Goal: Use online tool/utility: Utilize a website feature to perform a specific function

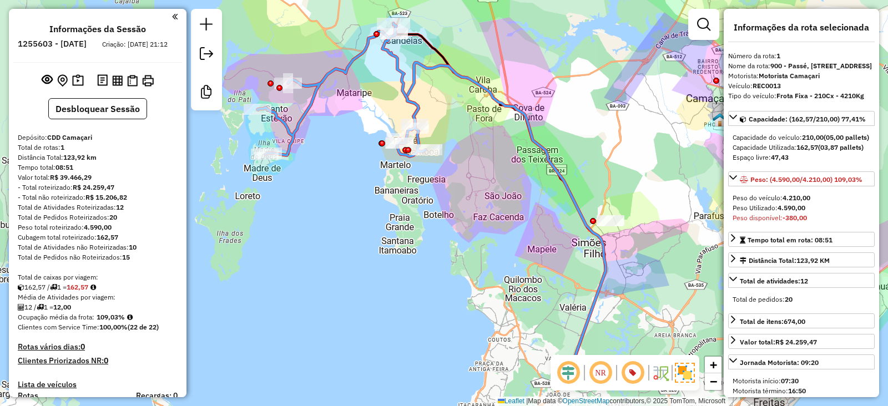
select select "**********"
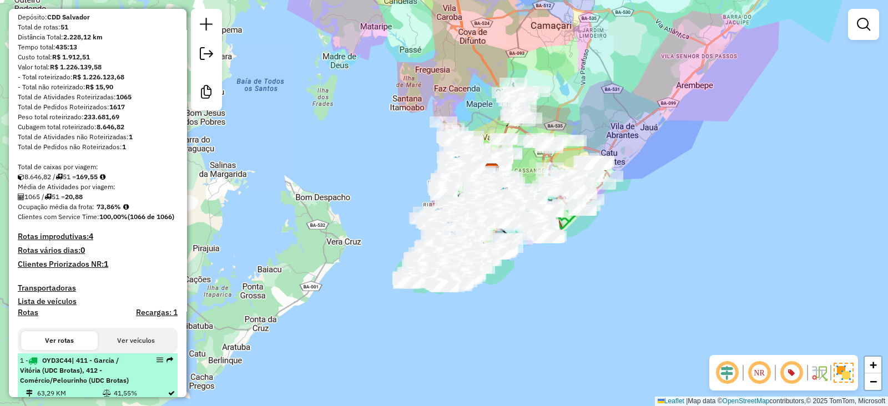
scroll to position [120, 0]
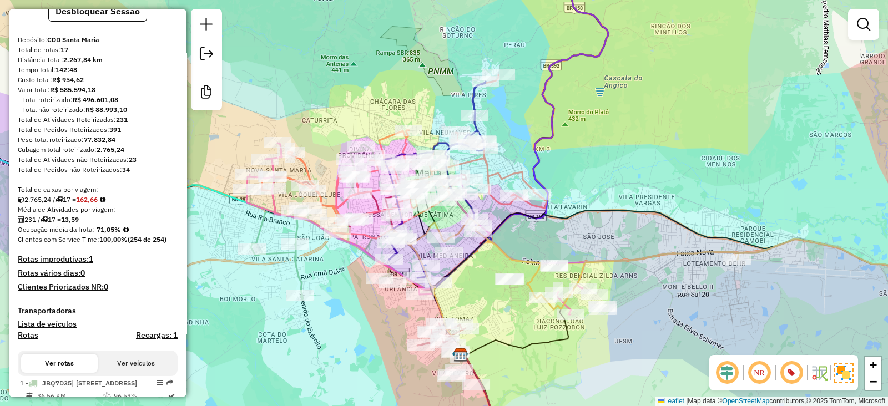
scroll to position [100, 0]
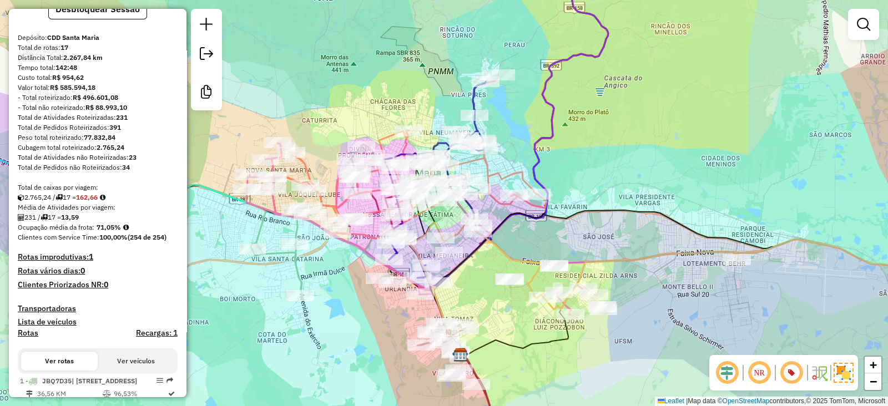
click at [92, 201] on strong "162,66" at bounding box center [87, 197] width 22 height 8
copy strong "162,66"
click at [102, 231] on strong "71,05%" at bounding box center [109, 227] width 24 height 8
drag, startPoint x: 102, startPoint y: 234, endPoint x: 178, endPoint y: 236, distance: 76.6
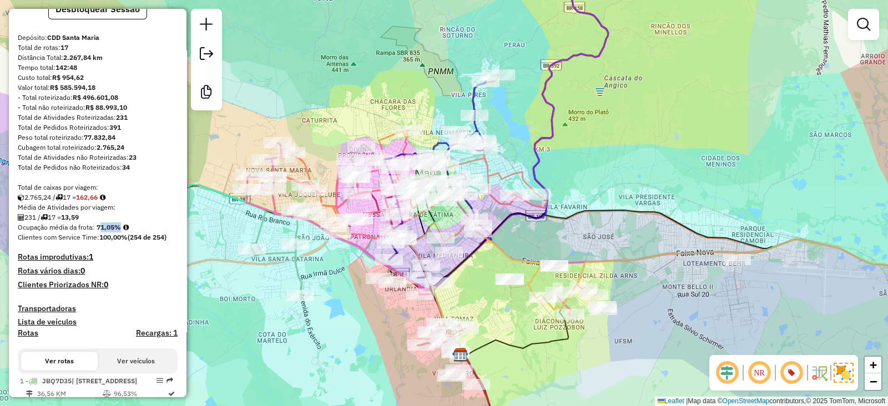
click at [107, 231] on strong "71,05%" at bounding box center [109, 227] width 24 height 8
copy strong "71,05"
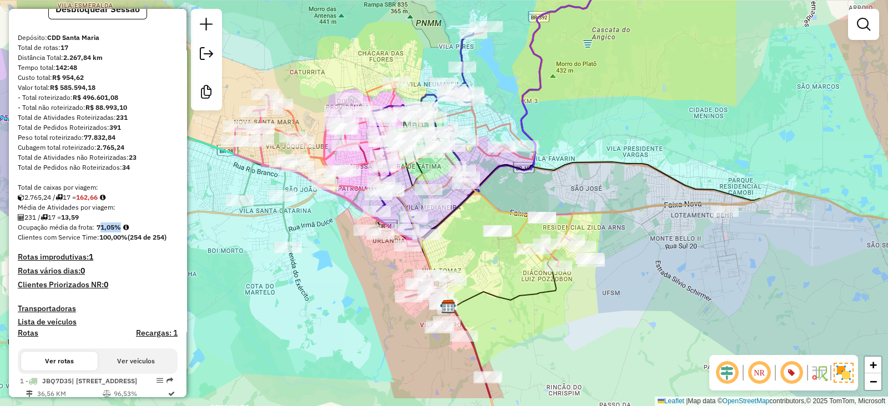
drag, startPoint x: 498, startPoint y: 240, endPoint x: 488, endPoint y: 195, distance: 45.4
click at [488, 196] on icon at bounding box center [670, 216] width 588 height 92
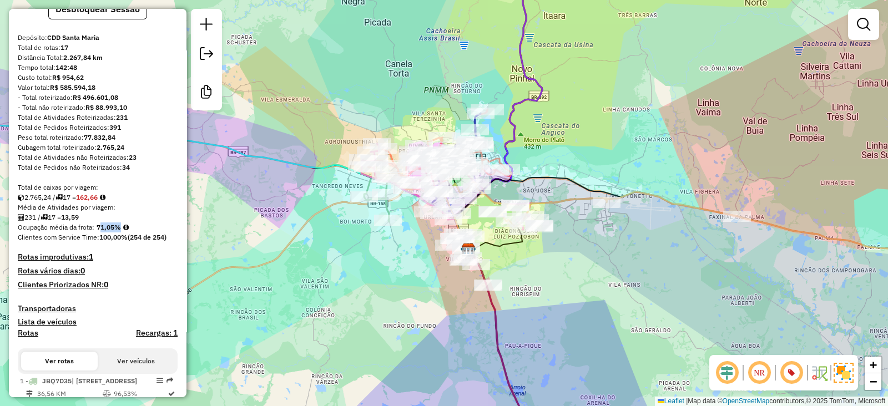
drag, startPoint x: 533, startPoint y: 152, endPoint x: 528, endPoint y: 173, distance: 21.0
click at [528, 173] on div "Janela de atendimento Grade de atendimento Capacidade Transportadoras Veículos …" at bounding box center [444, 203] width 888 height 406
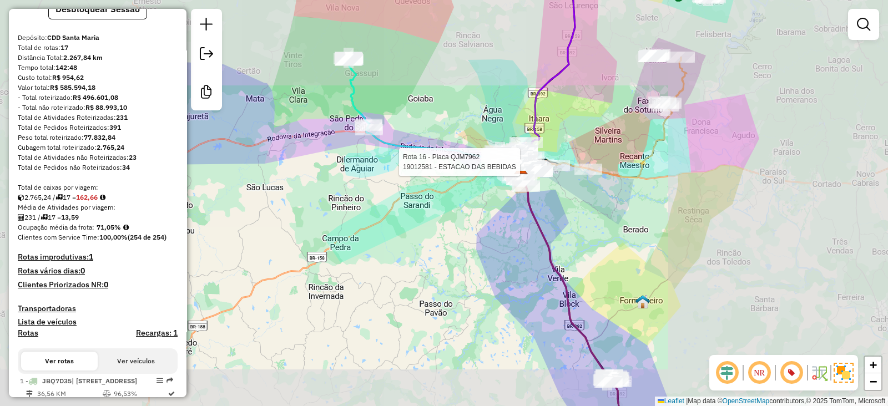
click at [524, 166] on div "Rota 16 - Placa QJM7962 19012581 - ESTACAO DAS BEBIDAS Janela de atendimento Gr…" at bounding box center [444, 203] width 888 height 406
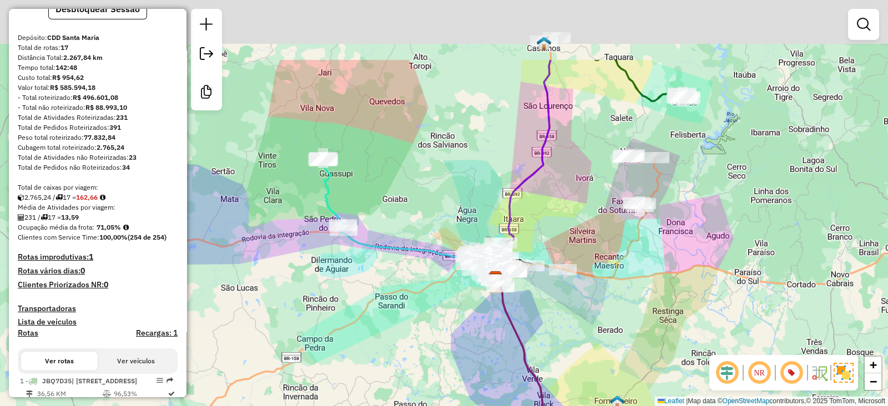
drag, startPoint x: 538, startPoint y: 148, endPoint x: 508, endPoint y: 270, distance: 126.1
click at [510, 270] on div "Janela de atendimento Grade de atendimento Capacidade Transportadoras Veículos …" at bounding box center [444, 203] width 888 height 406
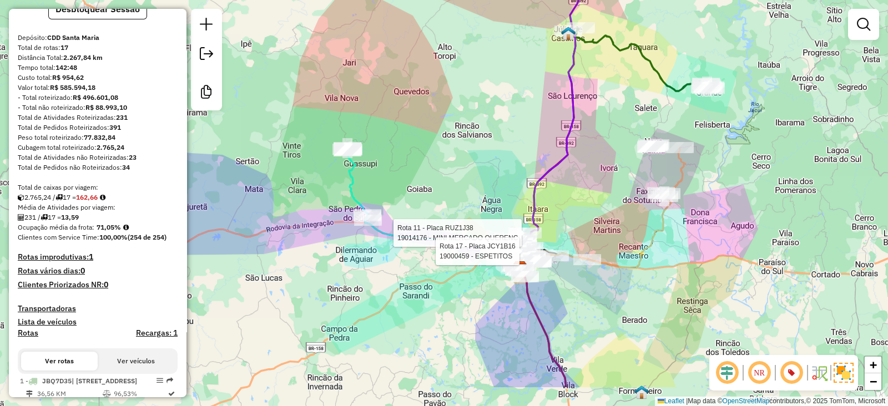
drag, startPoint x: 517, startPoint y: 213, endPoint x: 551, endPoint y: 152, distance: 69.3
click at [551, 152] on div "Rota 11 - Placa RUZ1J38 19014176 - MINI MERCADO QUERENC Rota 17 - Placa JCY1B16…" at bounding box center [444, 203] width 888 height 406
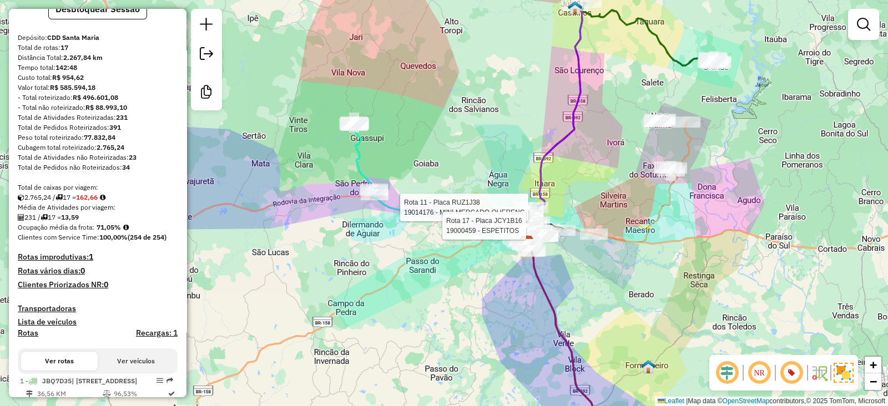
click at [541, 173] on icon at bounding box center [548, 88] width 82 height 307
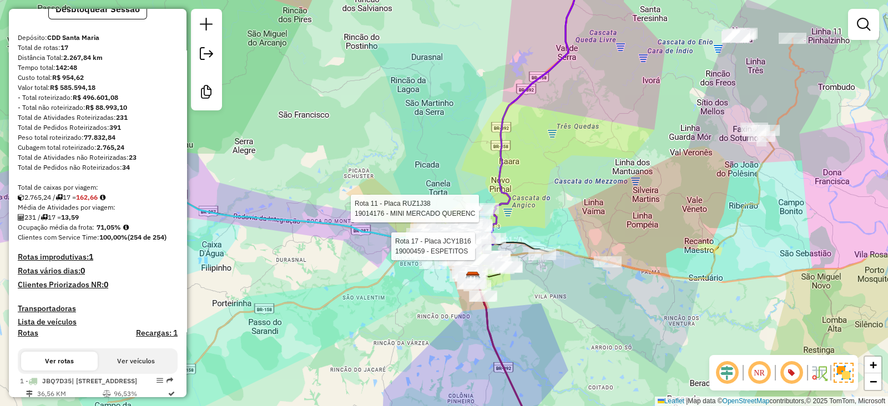
drag, startPoint x: 555, startPoint y: 205, endPoint x: 513, endPoint y: 194, distance: 43.2
click at [514, 195] on div "Rota 11 - Placa RUZ1J38 19014176 - MINI MERCADO QUERENC Rota 17 - Placa JCY1B16…" at bounding box center [444, 203] width 888 height 406
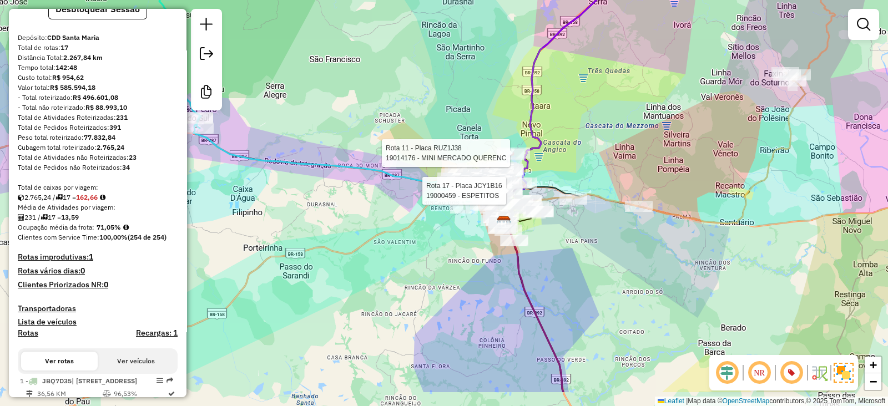
drag, startPoint x: 528, startPoint y: 213, endPoint x: 564, endPoint y: 159, distance: 65.1
click at [564, 159] on div "Rota 11 - Placa RUZ1J38 19014176 - MINI MERCADO QUERENC Rota 17 - Placa JCY1B16…" at bounding box center [444, 203] width 888 height 406
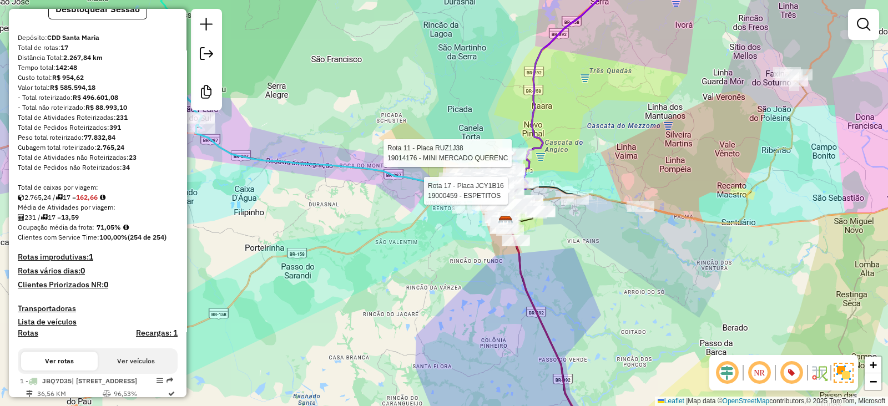
drag, startPoint x: 548, startPoint y: 271, endPoint x: 561, endPoint y: 270, distance: 12.8
click at [560, 270] on div "Rota 11 - Placa RUZ1J38 19014176 - MINI MERCADO QUERENC Rota 17 - Placa JCY1B16…" at bounding box center [444, 203] width 888 height 406
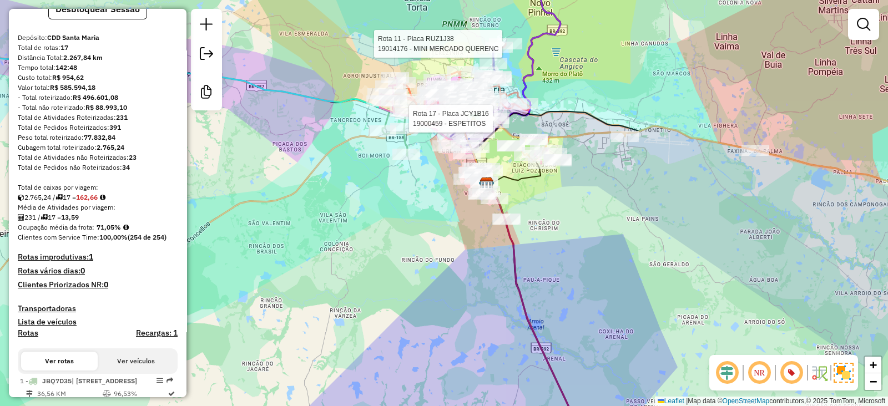
click at [561, 262] on div "Rota 11 - Placa RUZ1J38 19014176 - MINI MERCADO QUERENC Rota 17 - Placa JCY1B16…" at bounding box center [444, 203] width 888 height 406
click at [367, 201] on div "Rota 11 - Placa RUZ1J38 19014176 - MINI MERCADO QUERENC Rota 17 - Placa JCY1B16…" at bounding box center [444, 203] width 888 height 406
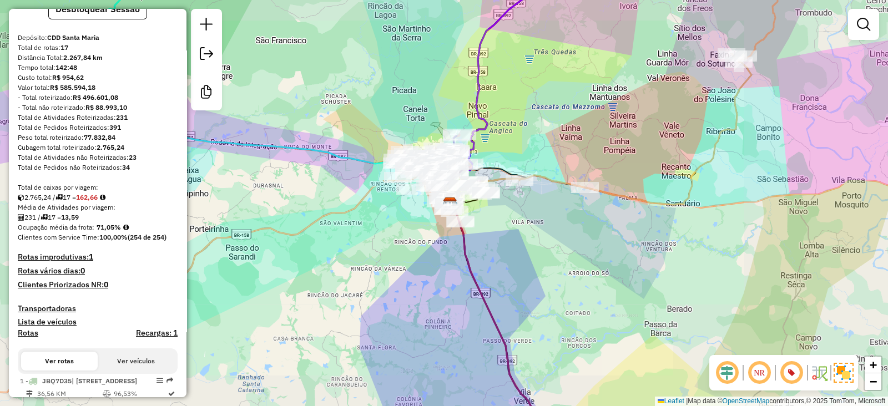
drag, startPoint x: 409, startPoint y: 261, endPoint x: 443, endPoint y: 132, distance: 133.7
click at [443, 134] on div "Janela de atendimento Grade de atendimento Capacidade Transportadoras Veículos …" at bounding box center [444, 203] width 888 height 406
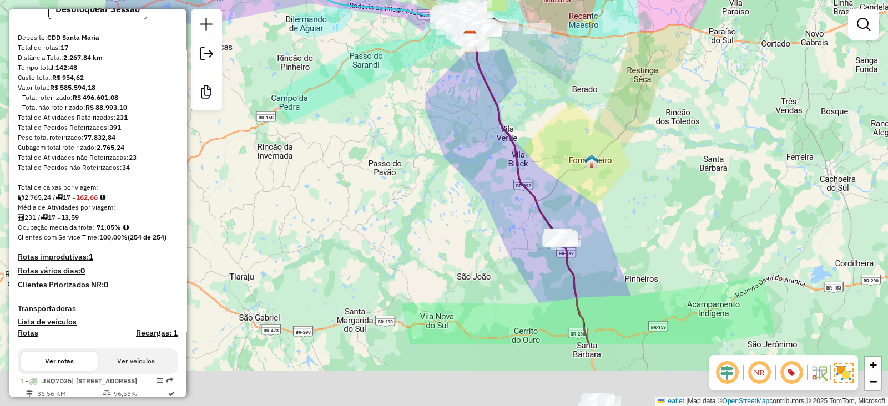
drag, startPoint x: 468, startPoint y: 225, endPoint x: 467, endPoint y: 130, distance: 94.4
click at [468, 133] on div "Janela de atendimento Grade de atendimento Capacidade Transportadoras Veículos …" at bounding box center [444, 203] width 888 height 406
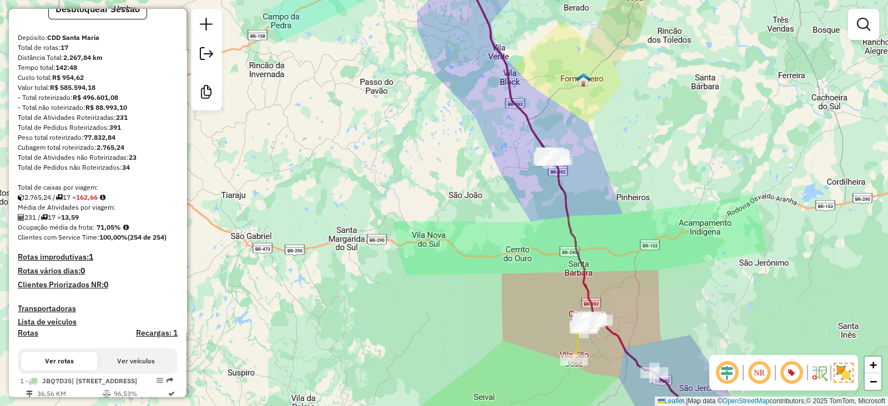
drag, startPoint x: 475, startPoint y: 200, endPoint x: 461, endPoint y: 137, distance: 64.2
click at [461, 137] on div "Janela de atendimento Grade de atendimento Capacidade Transportadoras Veículos …" at bounding box center [444, 203] width 888 height 406
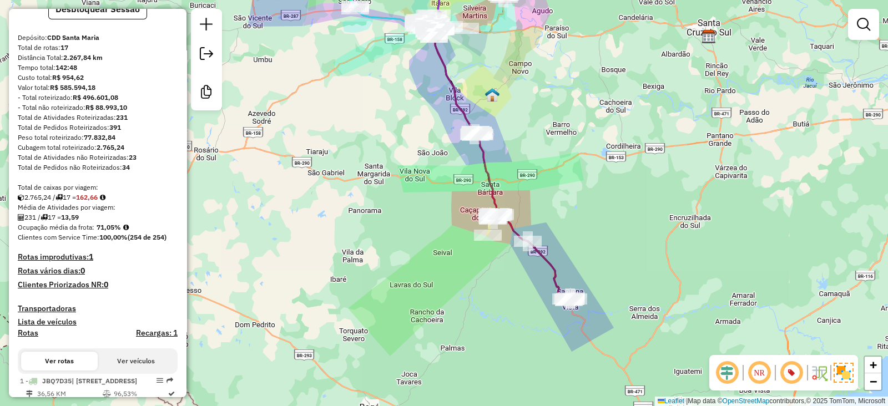
drag, startPoint x: 417, startPoint y: 118, endPoint x: 397, endPoint y: 101, distance: 26.0
click at [397, 101] on div "Janela de atendimento Grade de atendimento Capacidade Transportadoras Veículos …" at bounding box center [444, 203] width 888 height 406
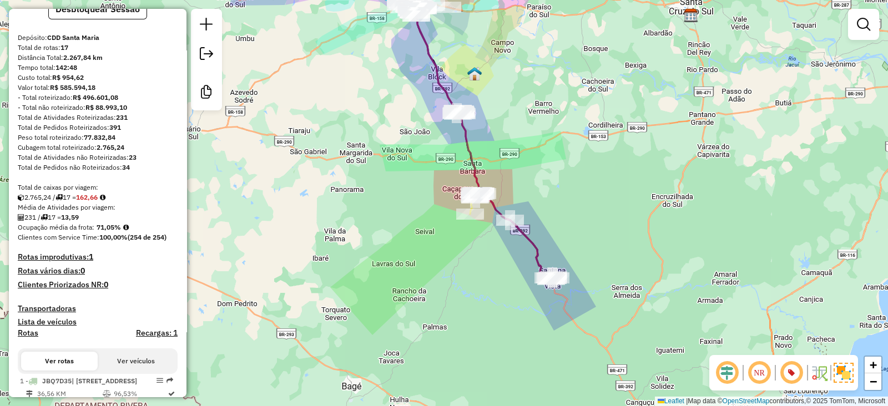
drag, startPoint x: 443, startPoint y: 207, endPoint x: 443, endPoint y: 176, distance: 30.5
click at [443, 176] on div "Janela de atendimento Grade de atendimento Capacidade Transportadoras Veículos …" at bounding box center [444, 203] width 888 height 406
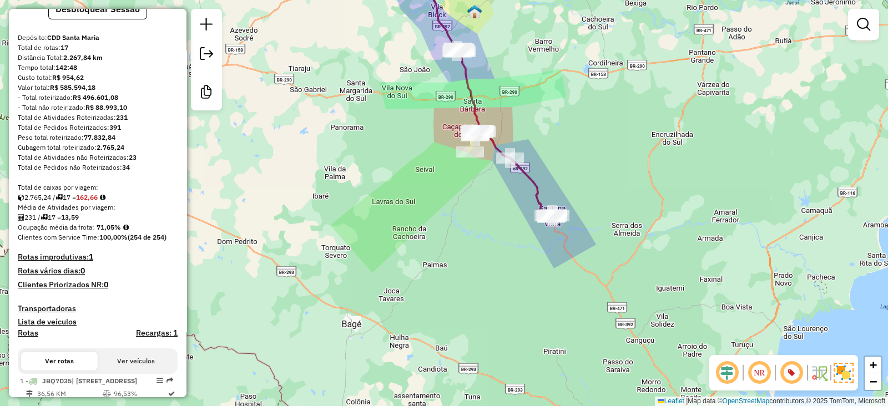
drag, startPoint x: 425, startPoint y: 162, endPoint x: 433, endPoint y: 309, distance: 147.3
click at [433, 309] on div "Janela de atendimento Grade de atendimento Capacidade Transportadoras Veículos …" at bounding box center [444, 203] width 888 height 406
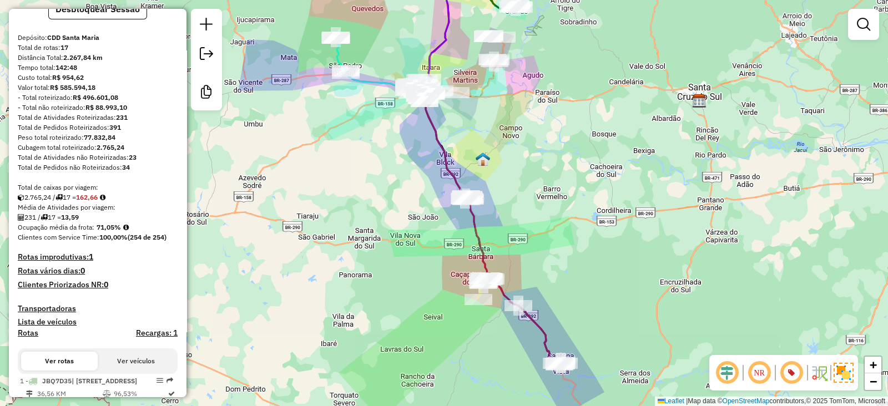
drag, startPoint x: 434, startPoint y: 195, endPoint x: 435, endPoint y: 345, distance: 149.8
click at [435, 345] on div "Janela de atendimento Grade de atendimento Capacidade Transportadoras Veículos …" at bounding box center [444, 203] width 888 height 406
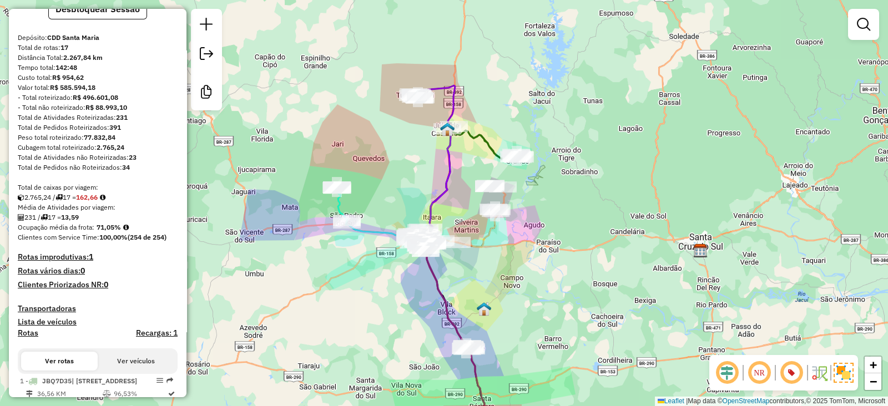
click at [460, 168] on div "Janela de atendimento Grade de atendimento Capacidade Transportadoras Veículos …" at bounding box center [444, 203] width 888 height 406
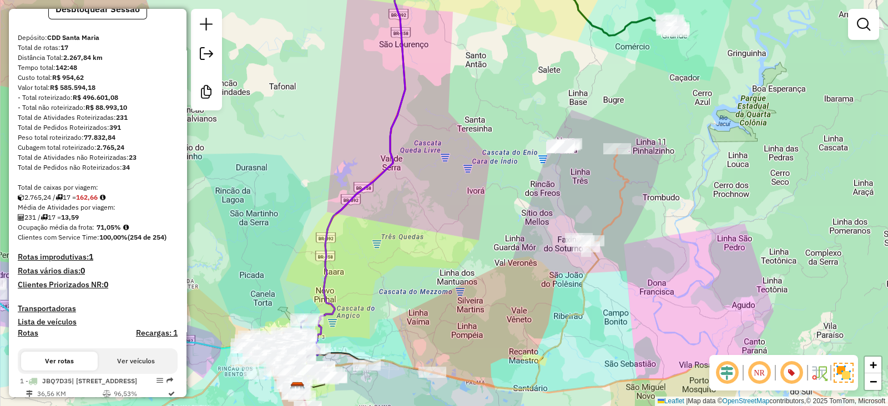
click at [614, 201] on div "Janela de atendimento Grade de atendimento Capacidade Transportadoras Veículos …" at bounding box center [444, 203] width 888 height 406
click at [567, 313] on icon at bounding box center [454, 269] width 349 height 241
select select "**********"
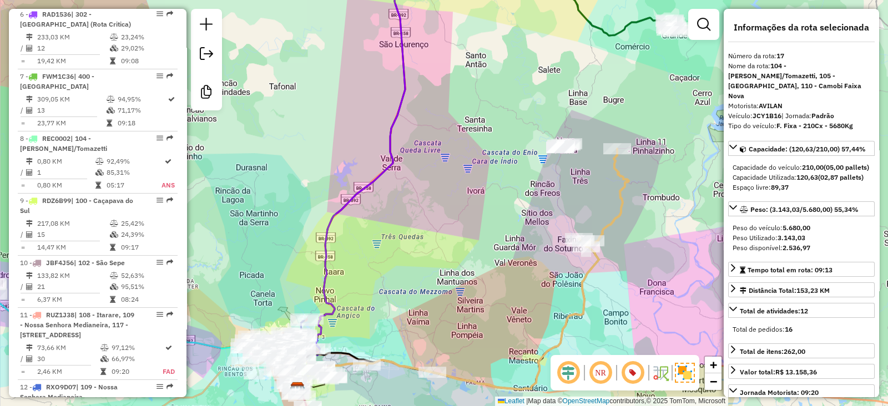
scroll to position [1443, 0]
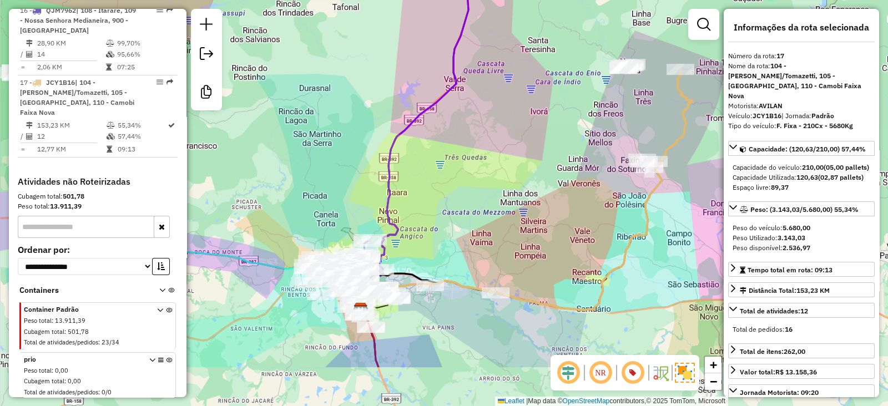
drag, startPoint x: 539, startPoint y: 312, endPoint x: 602, endPoint y: 230, distance: 103.0
click at [602, 230] on div "Janela de atendimento Grade de atendimento Capacidade Transportadoras Veículos …" at bounding box center [444, 203] width 888 height 406
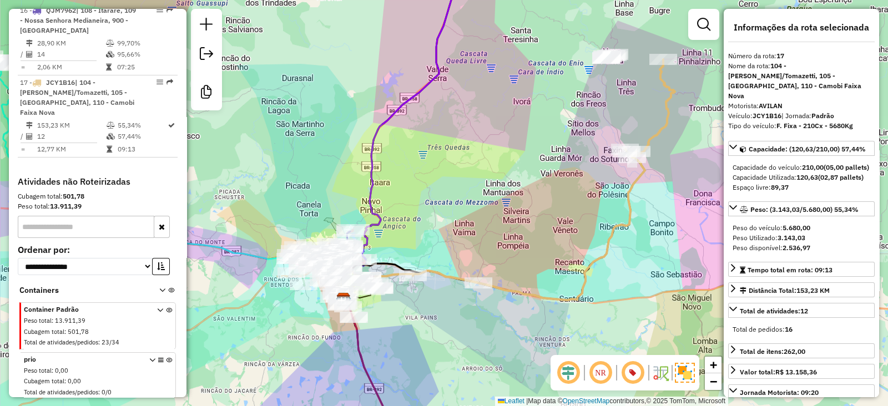
drag, startPoint x: 569, startPoint y: 223, endPoint x: 547, endPoint y: 222, distance: 22.8
click at [547, 221] on div "Janela de atendimento Grade de atendimento Capacidade Transportadoras Veículos …" at bounding box center [444, 203] width 888 height 406
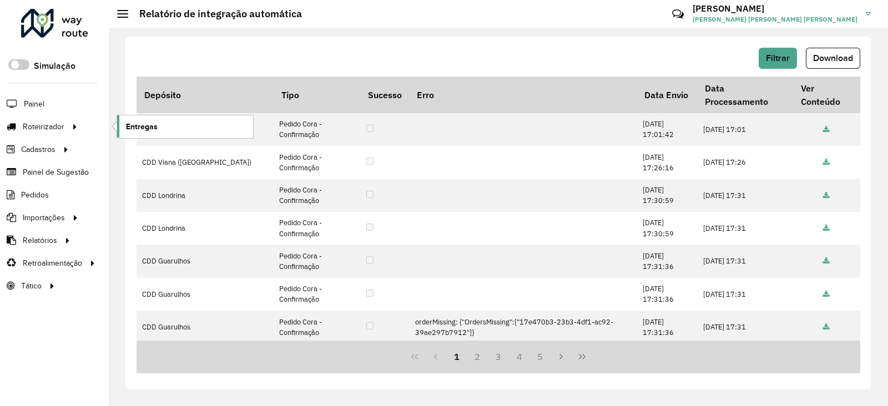
click at [191, 130] on link "Entregas" at bounding box center [185, 126] width 136 height 22
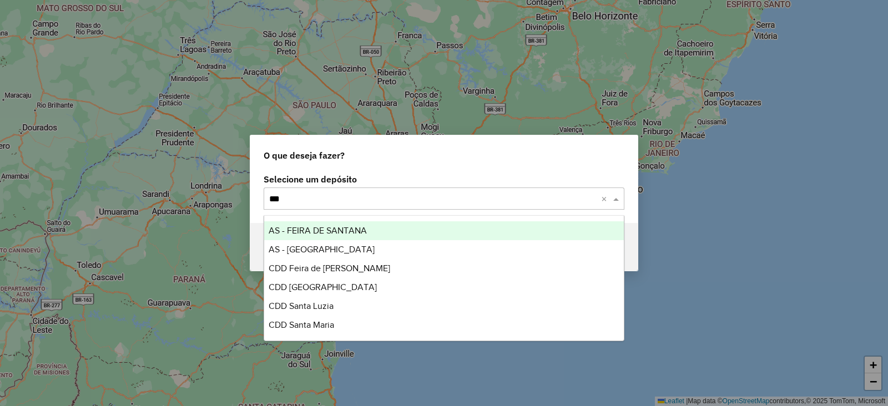
type input "****"
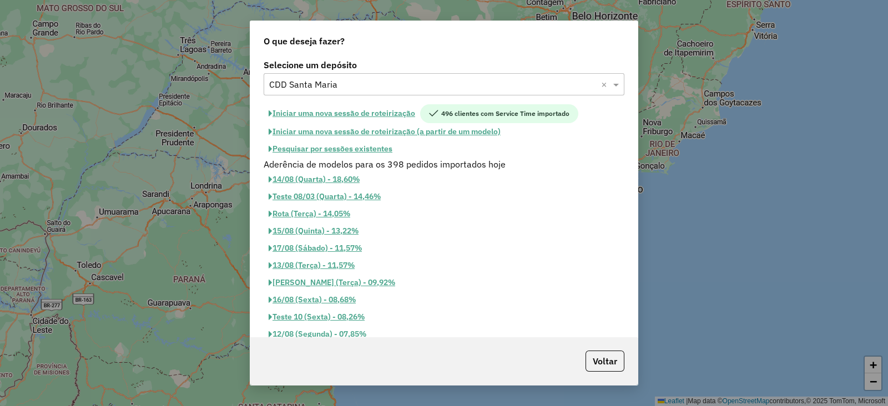
click at [316, 112] on button "Iniciar uma nova sessão de roteirização" at bounding box center [342, 113] width 157 height 19
select select "*"
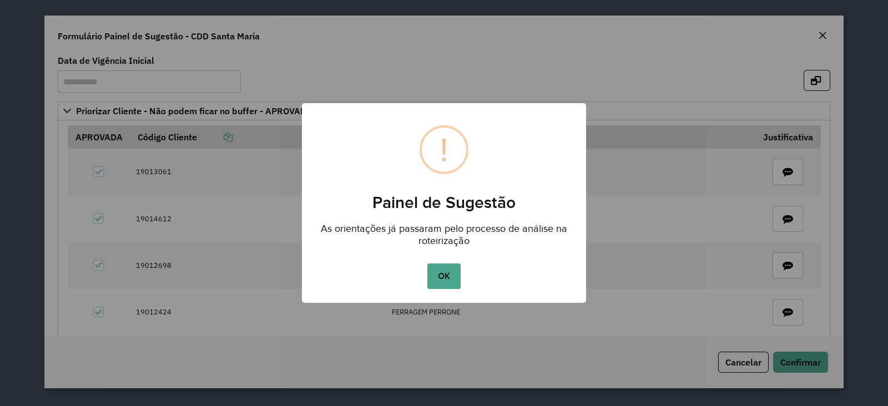
click at [450, 281] on button "OK" at bounding box center [443, 277] width 33 height 26
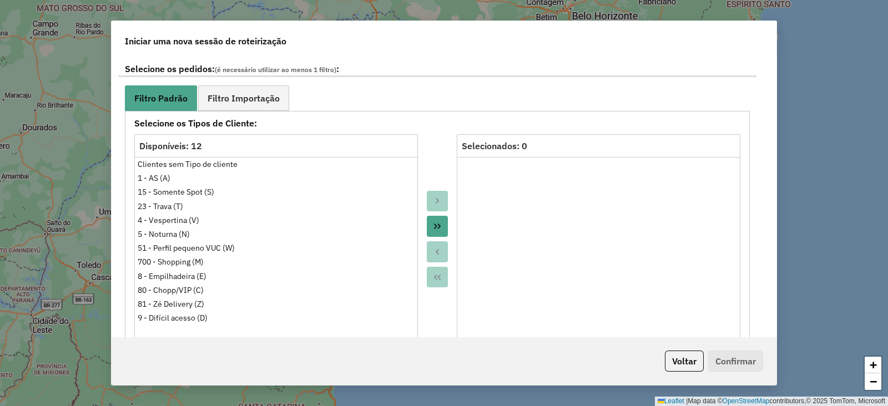
scroll to position [1182, 0]
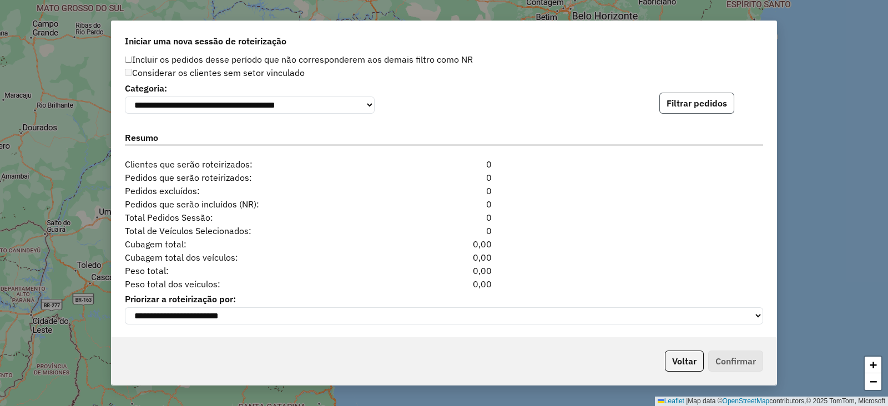
click at [707, 100] on button "Filtrar pedidos" at bounding box center [696, 103] width 75 height 21
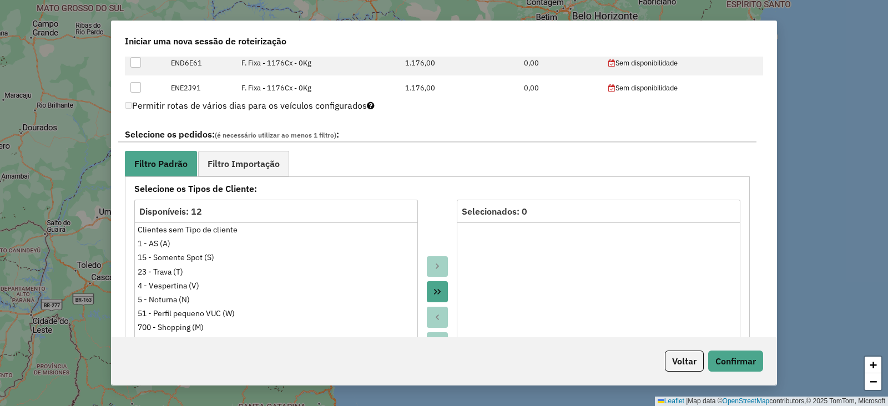
scroll to position [1425, 0]
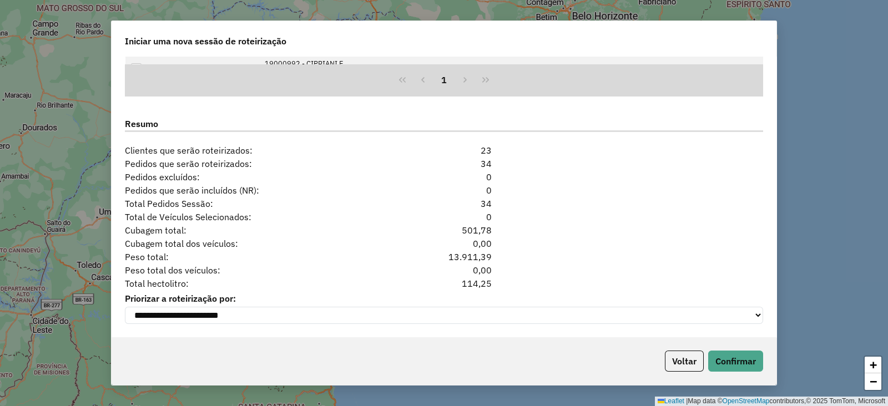
click at [482, 286] on div "114,25" at bounding box center [444, 283] width 109 height 13
click at [481, 285] on div "114,25" at bounding box center [444, 283] width 109 height 13
copy div "114,25"
click at [694, 371] on button "Voltar" at bounding box center [684, 361] width 39 height 21
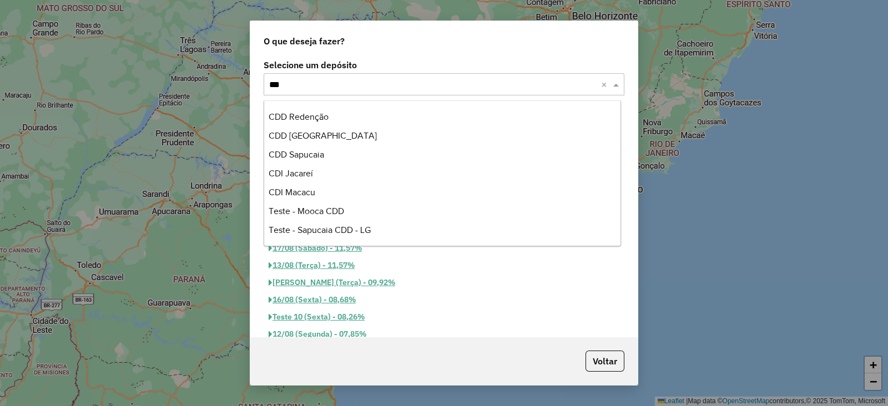
scroll to position [130, 0]
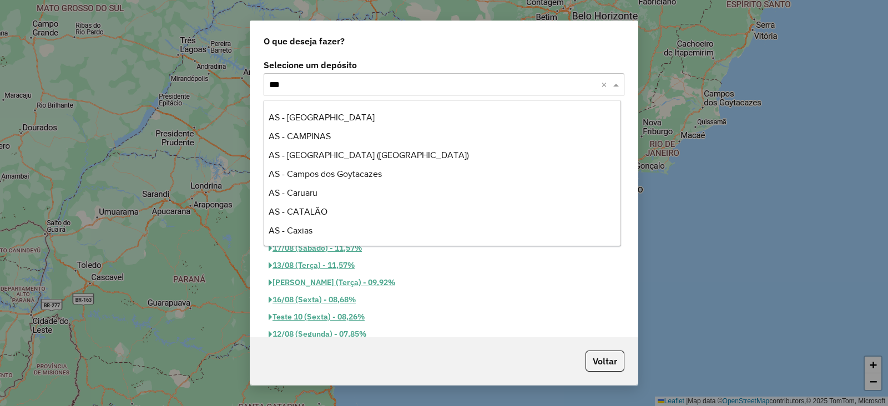
type input "****"
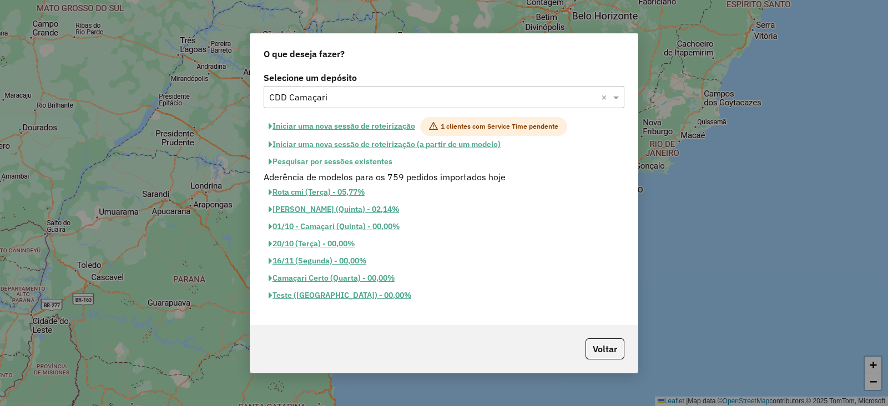
click at [366, 120] on button "Iniciar uma nova sessão de roteirização" at bounding box center [342, 126] width 157 height 19
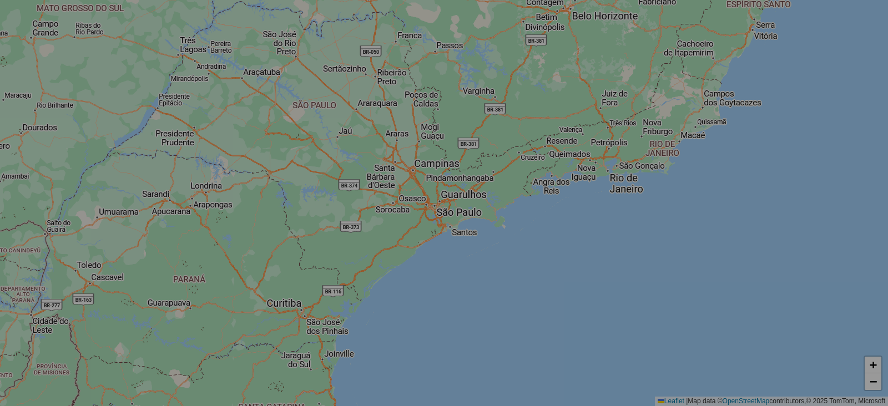
select select "*"
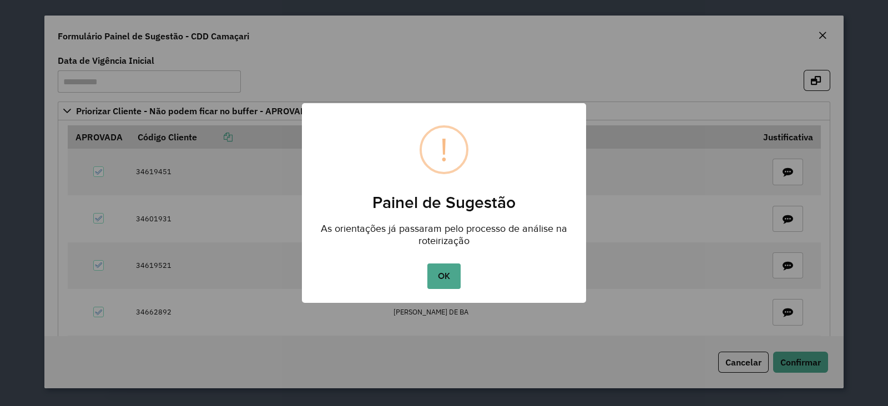
click at [451, 274] on button "OK" at bounding box center [443, 277] width 33 height 26
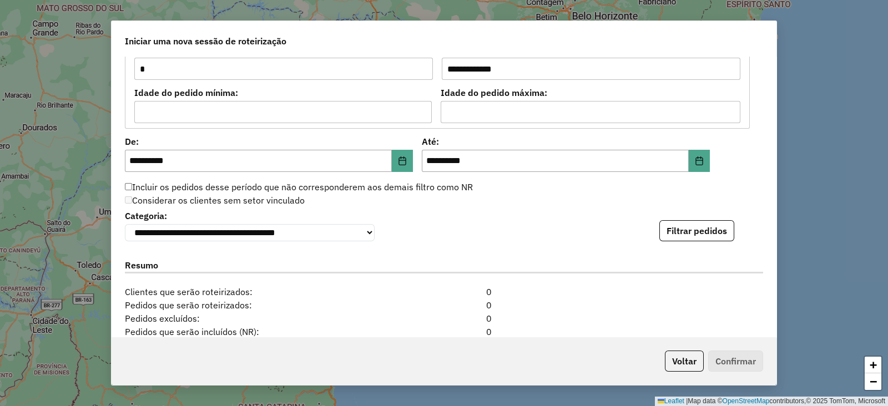
scroll to position [1215, 0]
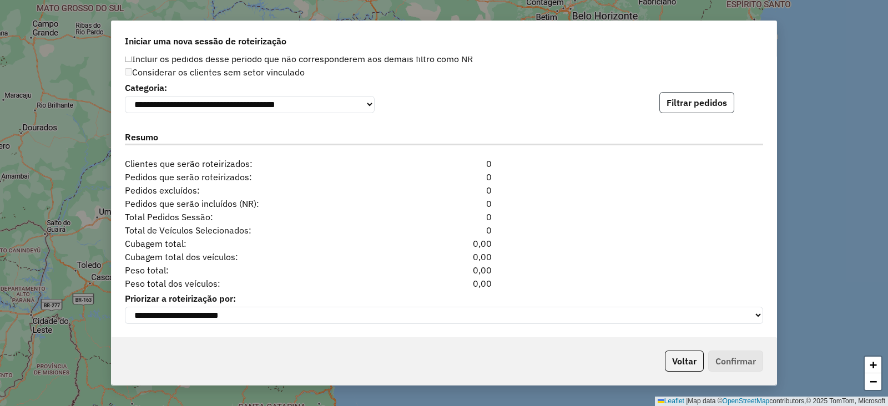
click at [685, 98] on button "Filtrar pedidos" at bounding box center [696, 102] width 75 height 21
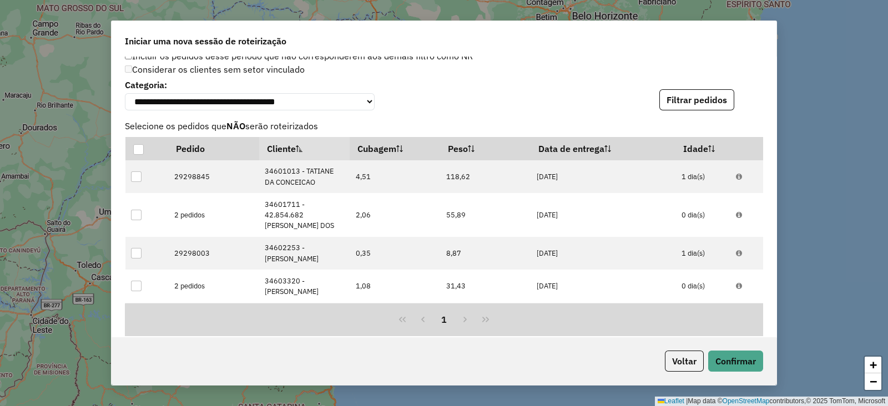
scroll to position [1457, 0]
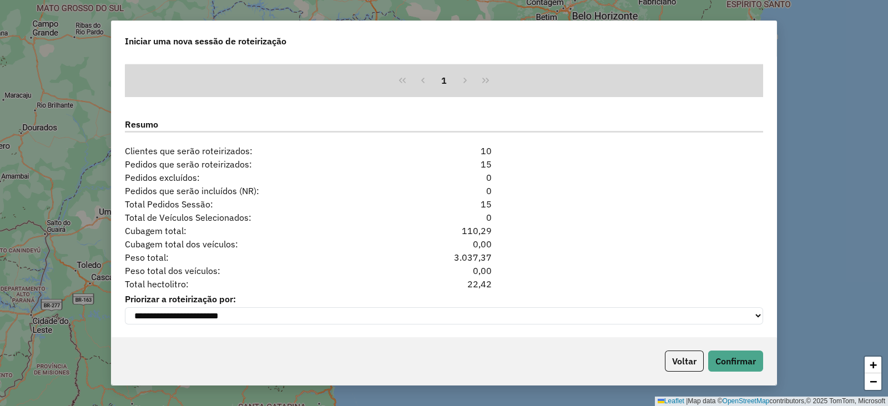
click at [476, 280] on div "22,42" at bounding box center [444, 283] width 109 height 13
copy div "22,42"
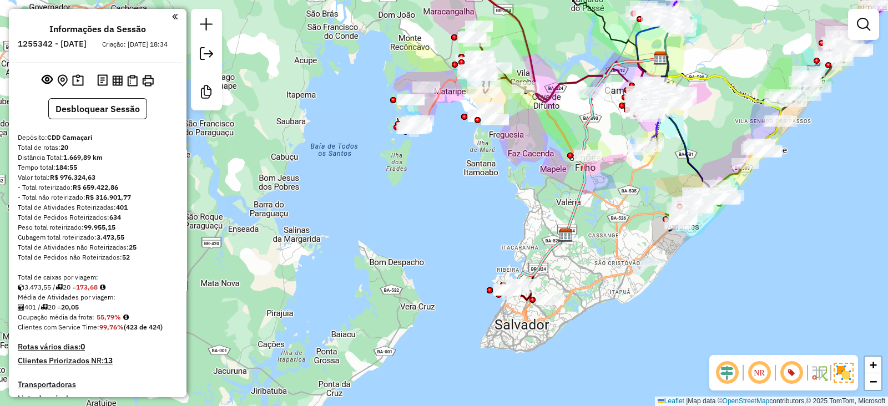
click at [92, 291] on strong "173,68" at bounding box center [87, 287] width 22 height 8
copy strong "173,68"
